Goal: Use online tool/utility: Utilize a website feature to perform a specific function

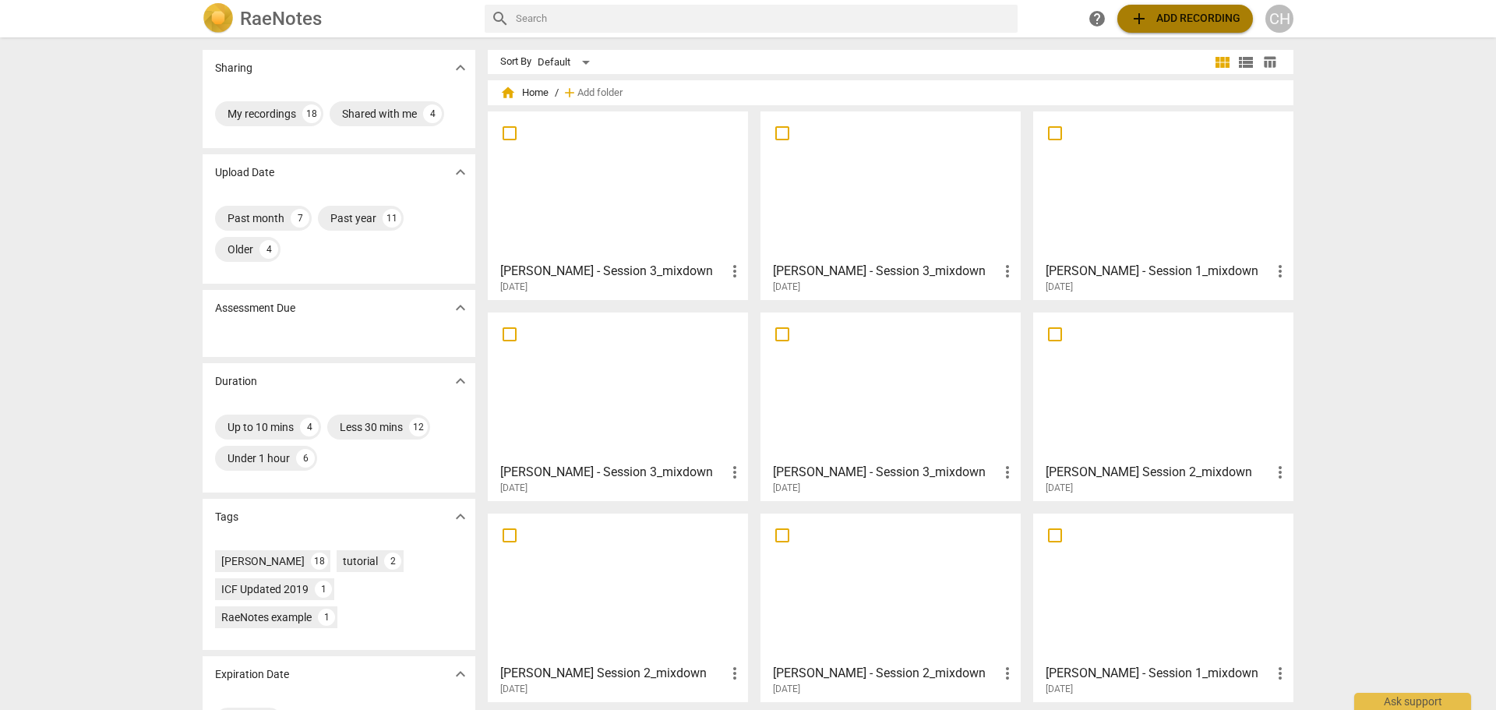
click at [1212, 17] on span "add Add recording" at bounding box center [1185, 18] width 111 height 19
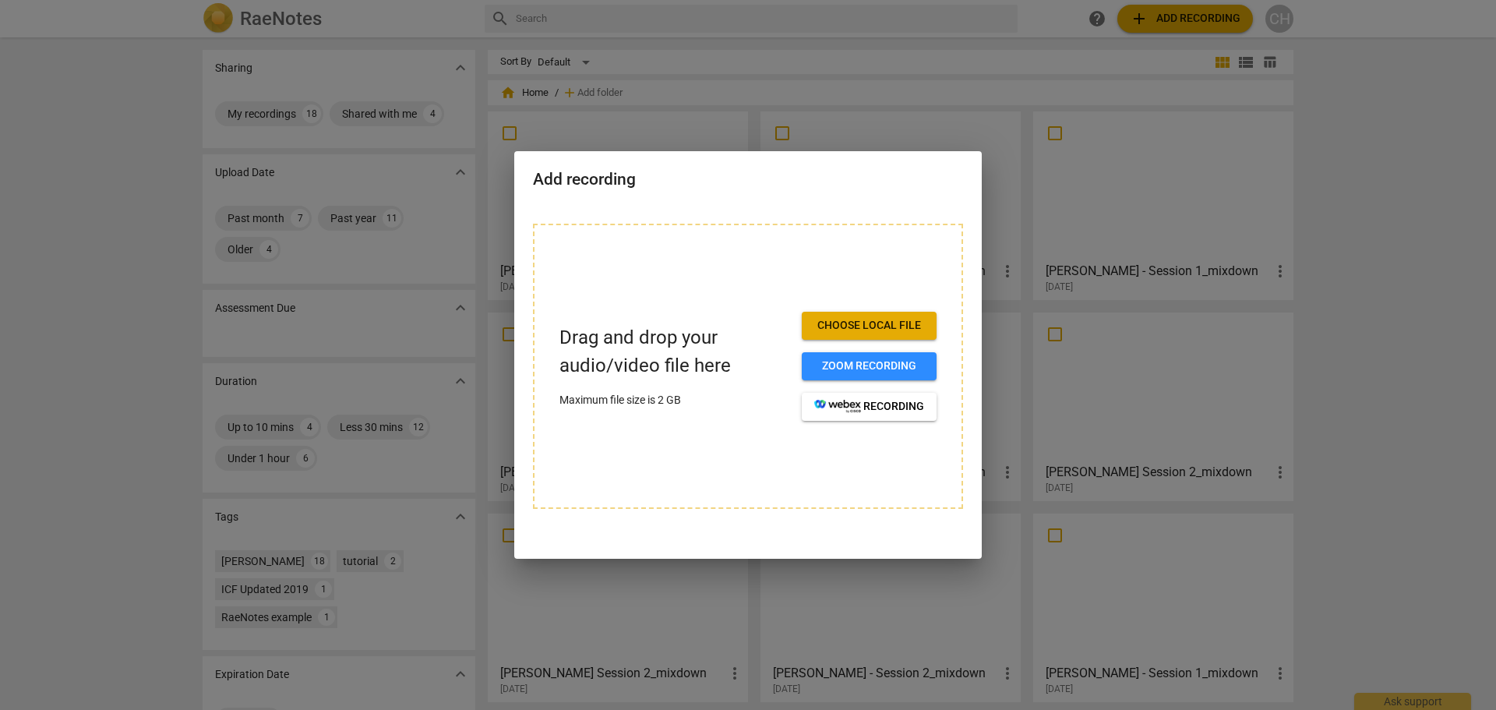
click at [879, 316] on button "Choose local file" at bounding box center [869, 326] width 135 height 28
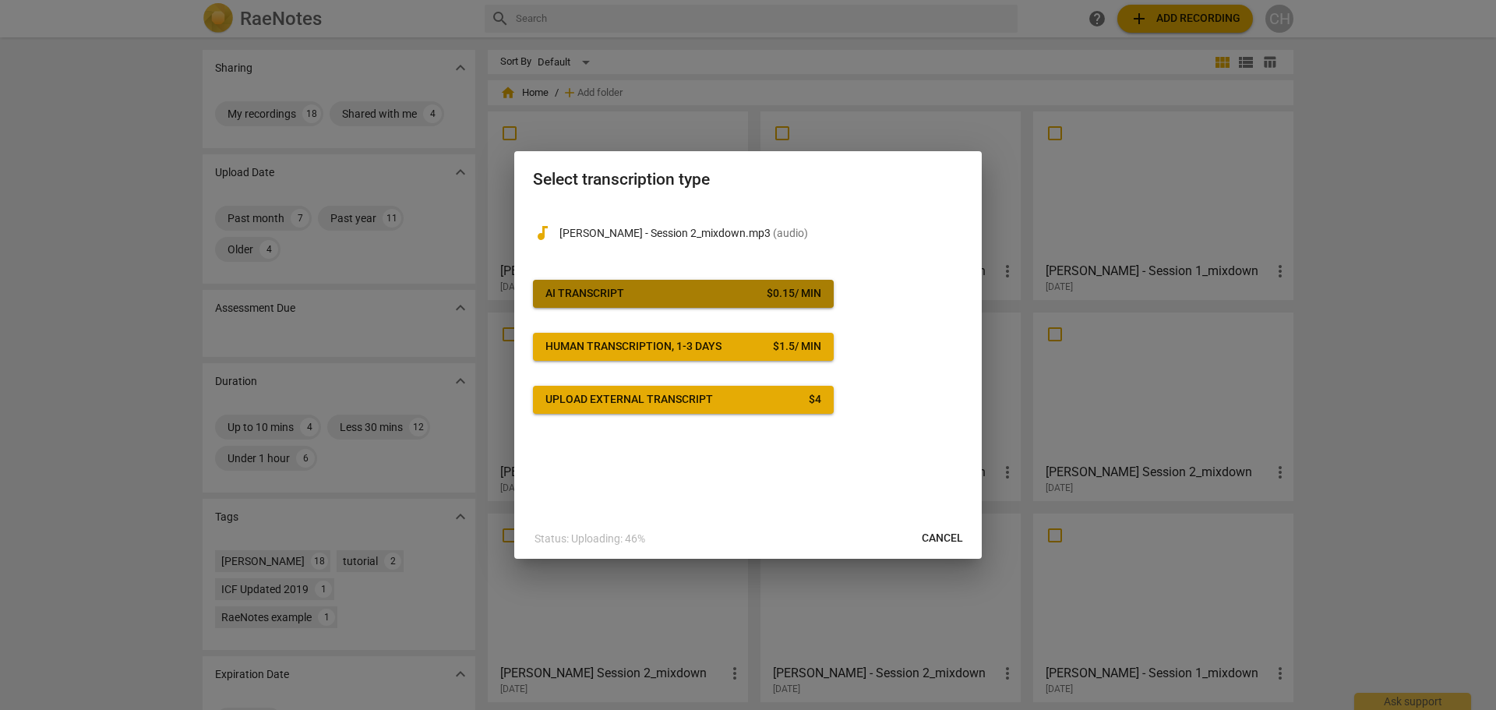
click at [684, 288] on span "AI Transcript $ 0.15 / min" at bounding box center [684, 294] width 276 height 16
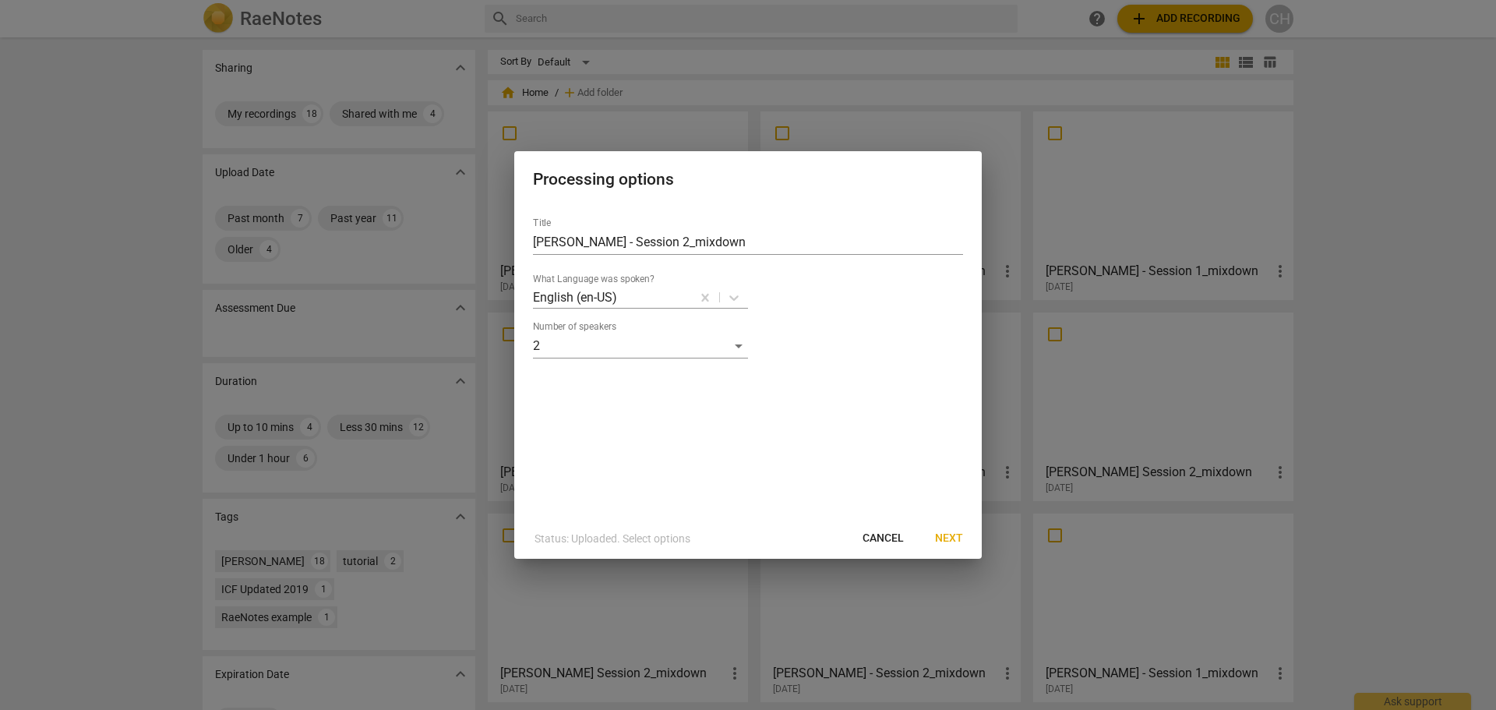
click at [945, 535] on span "Next" at bounding box center [949, 539] width 28 height 16
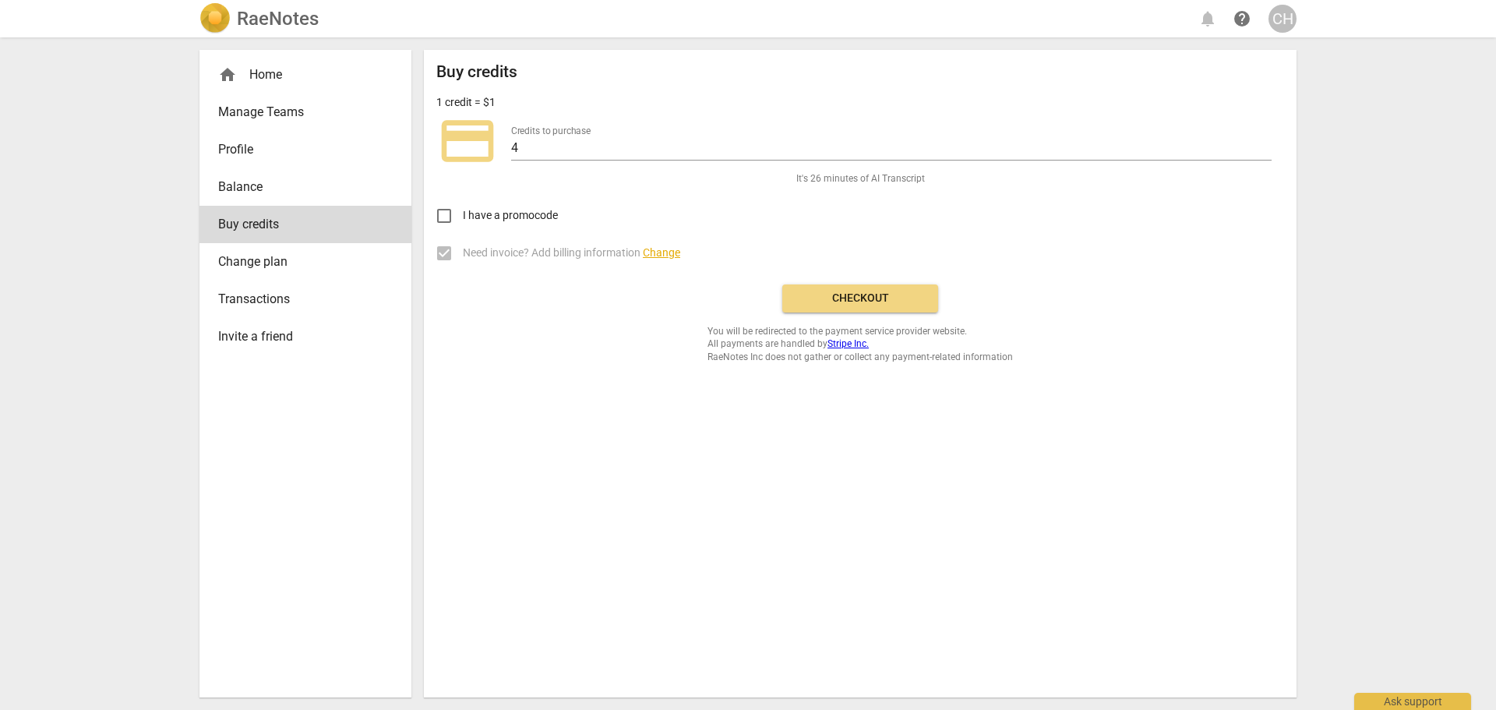
click at [859, 288] on button "Checkout" at bounding box center [861, 298] width 156 height 28
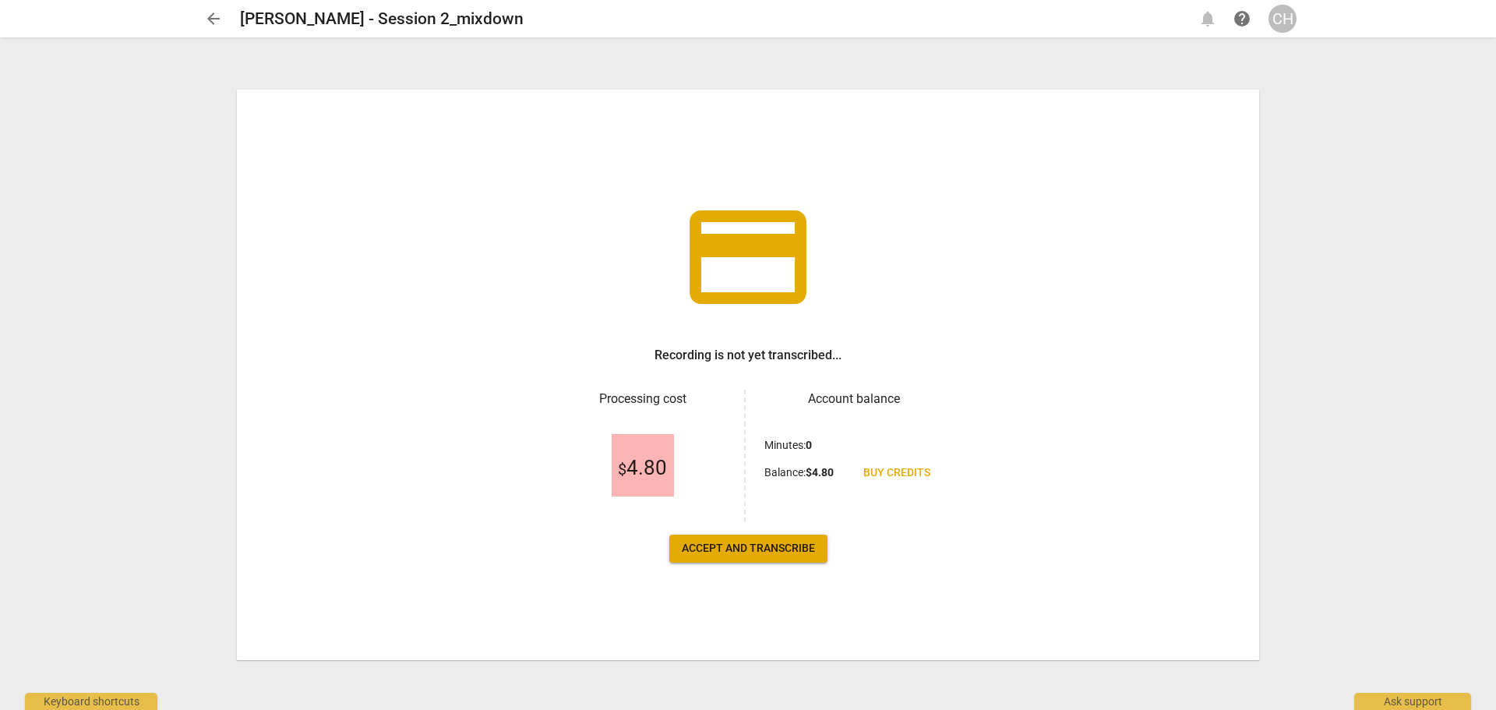
drag, startPoint x: 746, startPoint y: 549, endPoint x: 756, endPoint y: 553, distance: 10.6
click at [746, 549] on span "Accept and transcribe" at bounding box center [748, 549] width 133 height 16
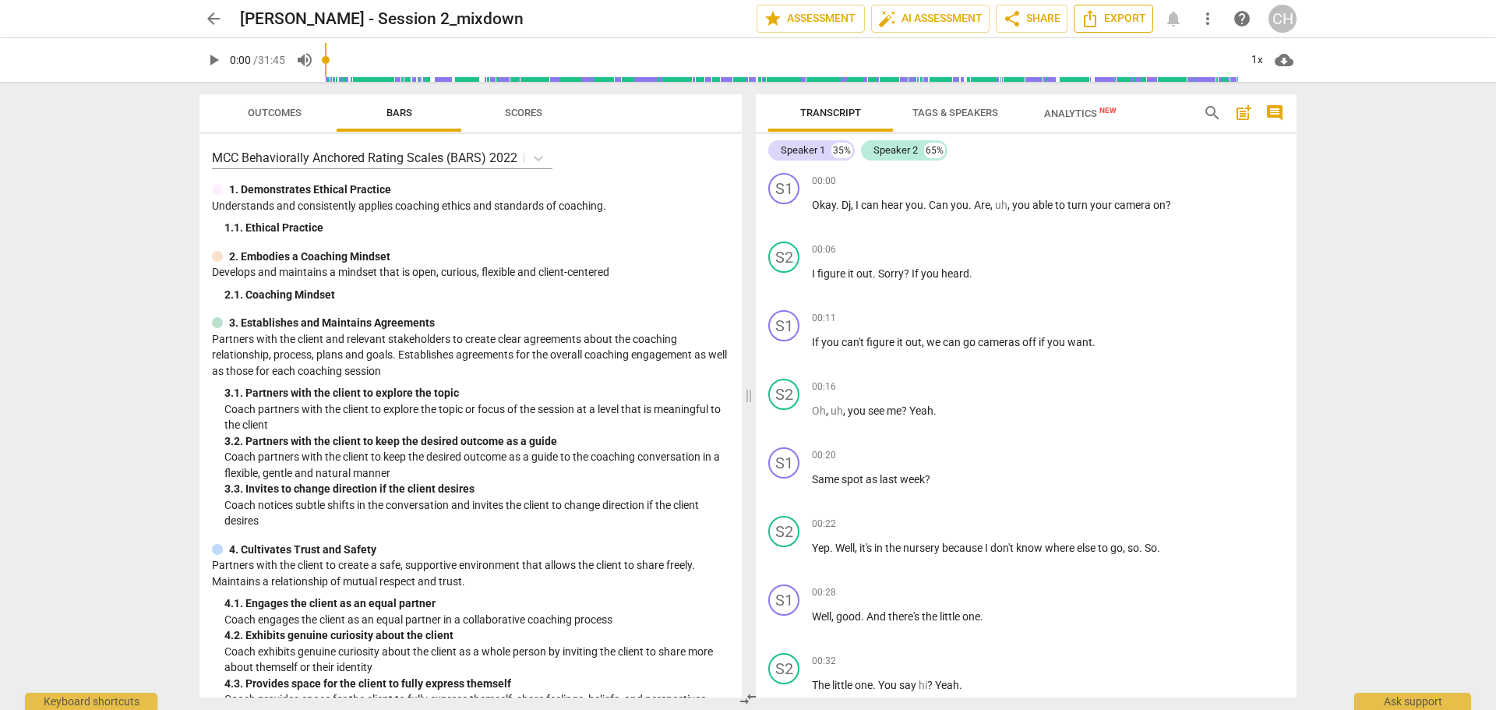
click at [1118, 16] on span "Export" at bounding box center [1113, 18] width 65 height 19
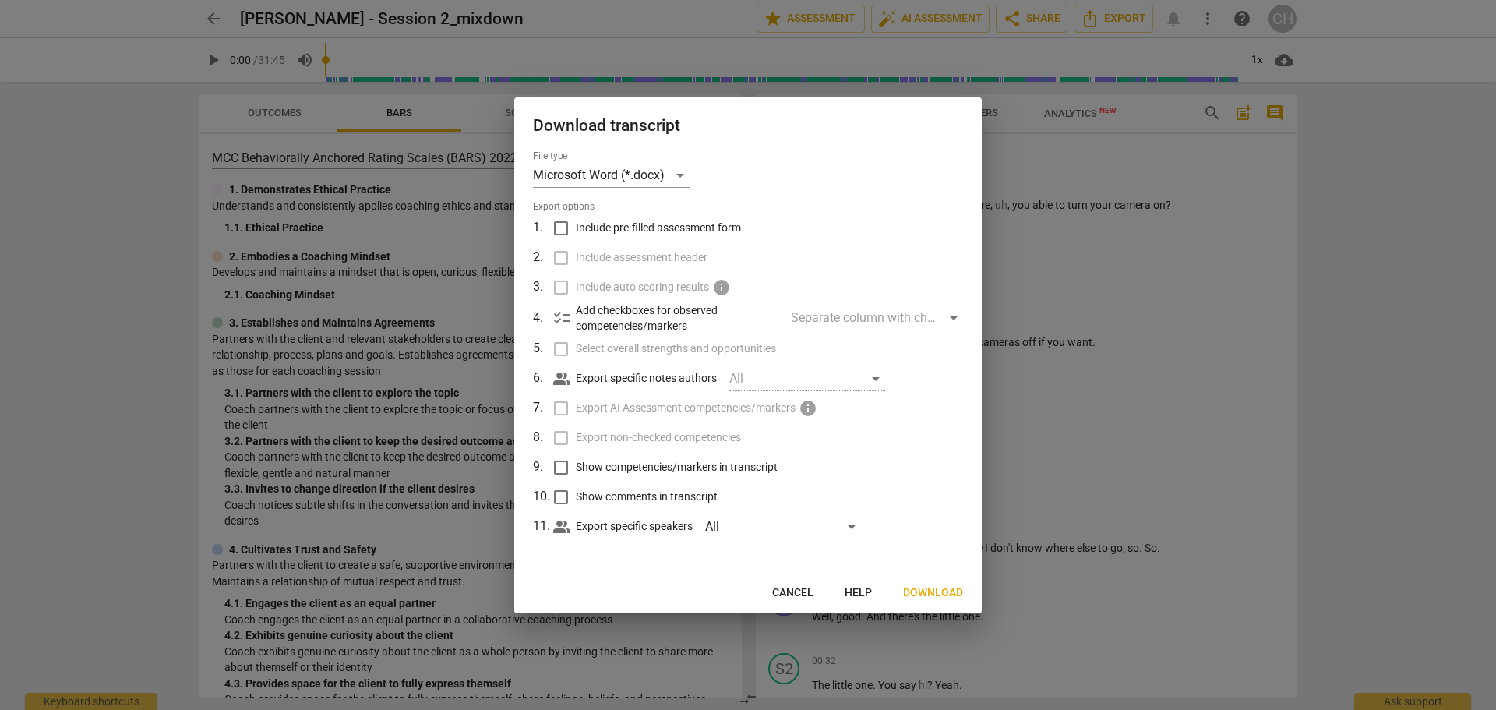
click at [947, 588] on span "Download" at bounding box center [933, 593] width 60 height 16
